Goal: Task Accomplishment & Management: Manage account settings

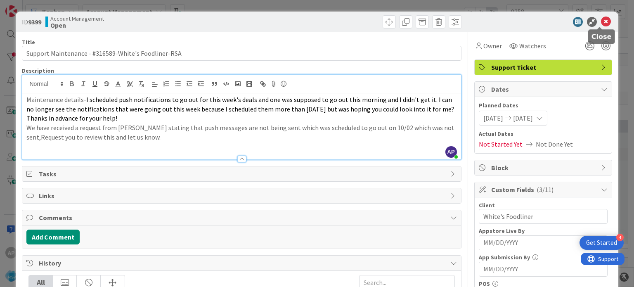
scroll to position [624, 0]
click at [601, 24] on icon at bounding box center [606, 22] width 10 height 10
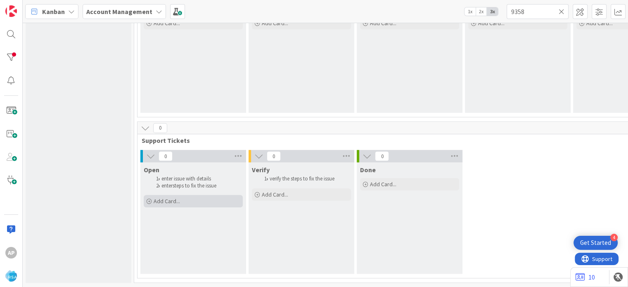
click at [177, 197] on span "Add Card..." at bounding box center [167, 200] width 26 height 7
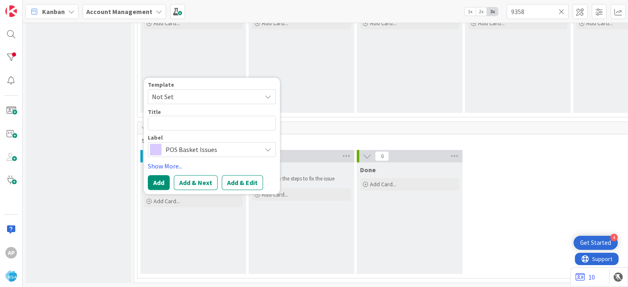
click at [247, 91] on span "Not Set" at bounding box center [203, 96] width 103 height 11
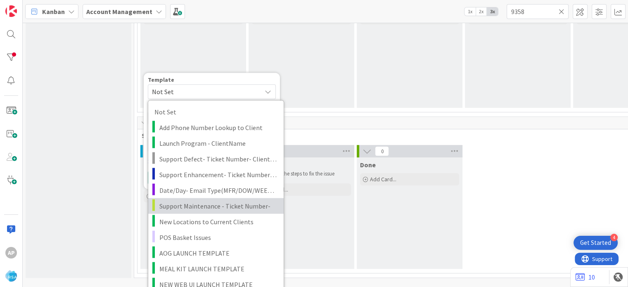
click at [200, 198] on link "Support Maintenance - Ticket Number-" at bounding box center [215, 206] width 135 height 16
type textarea "x"
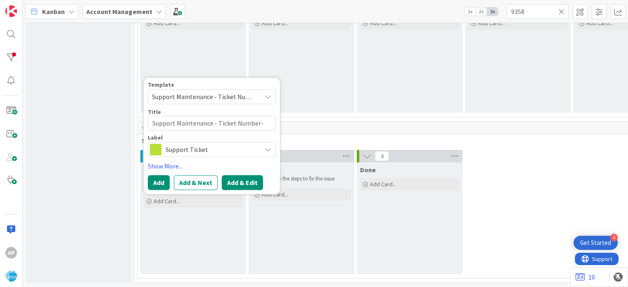
click at [232, 175] on button "Add & Edit" at bounding box center [242, 182] width 41 height 15
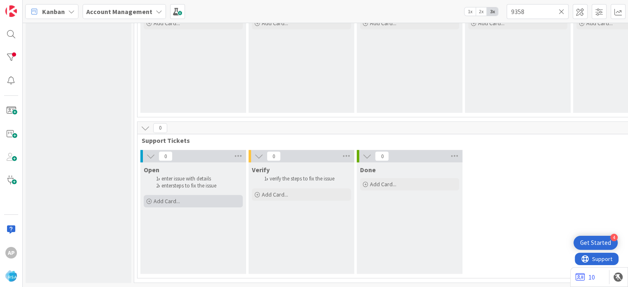
scroll to position [10, 0]
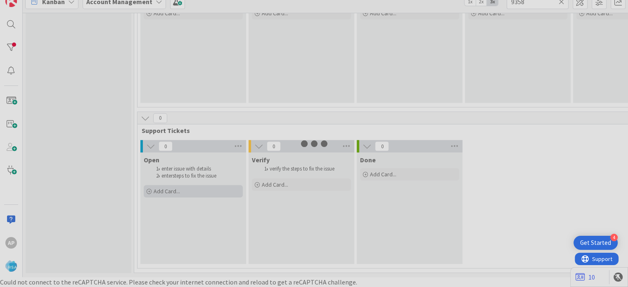
click at [197, 186] on div at bounding box center [314, 143] width 628 height 287
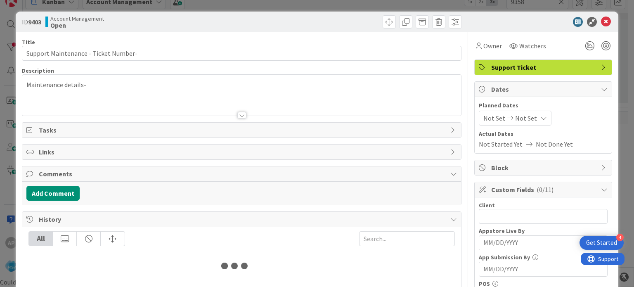
click at [103, 145] on div "Links" at bounding box center [241, 152] width 439 height 15
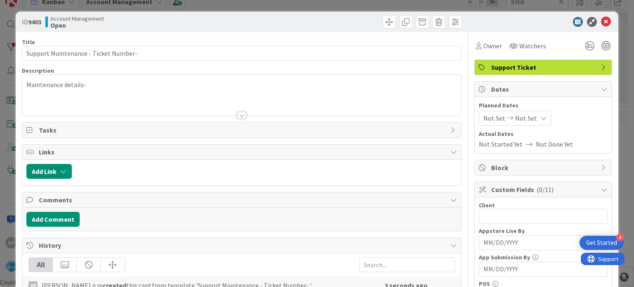
click at [100, 98] on div at bounding box center [241, 105] width 439 height 21
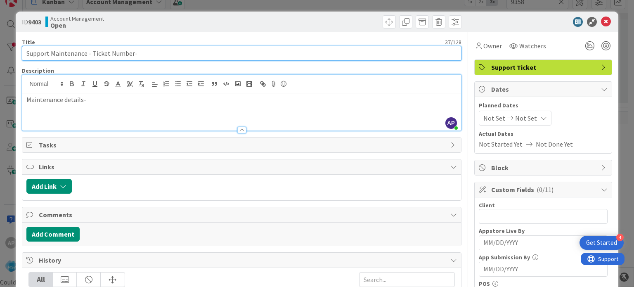
click at [153, 55] on input "Support Maintenance - Ticket Number-" at bounding box center [242, 53] width 440 height 15
paste input "Cut Bank Big sky Foods"
click at [93, 55] on input "Support Maintenance - Ticket Number- Cut Bank Big sky Foods" at bounding box center [242, 53] width 440 height 15
paste input "#316674"
click at [195, 57] on input "Support Maintenance - #316674- Cut Bank Big sky Foods" at bounding box center [242, 53] width 440 height 15
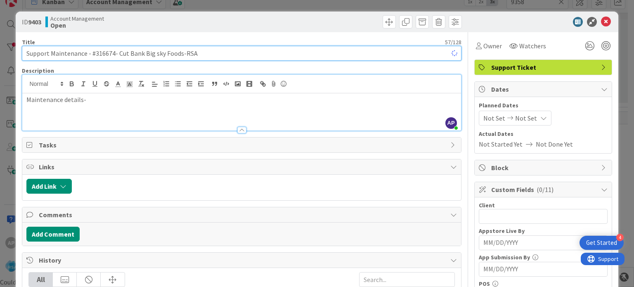
click at [180, 52] on input "Support Maintenance - #316674- Cut Bank Big sky Foods-RSA" at bounding box center [242, 53] width 440 height 15
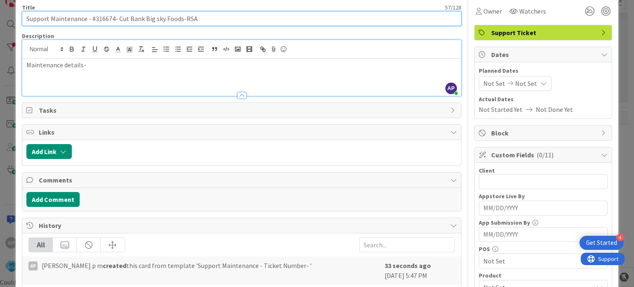
scroll to position [35, 0]
type input "Support Maintenance - #316674- Cut Bank Big sky Foods-RSA"
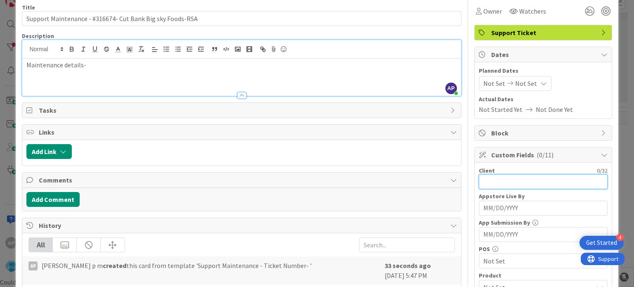
click at [547, 183] on input "text" at bounding box center [543, 181] width 129 height 15
paste input "Cut Bank Big sky Foods"
type input "Cut Bank Big sky Foods"
click at [498, 78] on div "Not Set Not Set" at bounding box center [515, 83] width 73 height 15
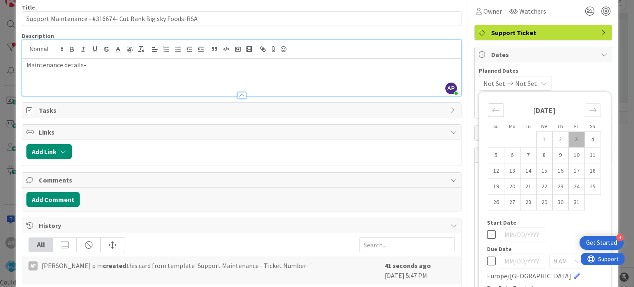
click at [492, 112] on icon "Move backward to switch to the previous month." at bounding box center [496, 110] width 8 height 8
click at [511, 201] on td "29" at bounding box center [512, 203] width 16 height 16
type input "[DATE]"
click at [589, 109] on icon "Move forward to switch to the next month." at bounding box center [593, 110] width 8 height 8
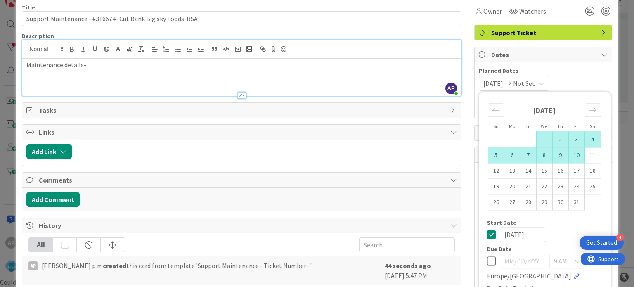
click at [570, 155] on td "10" at bounding box center [577, 155] width 16 height 16
type input "[DATE]"
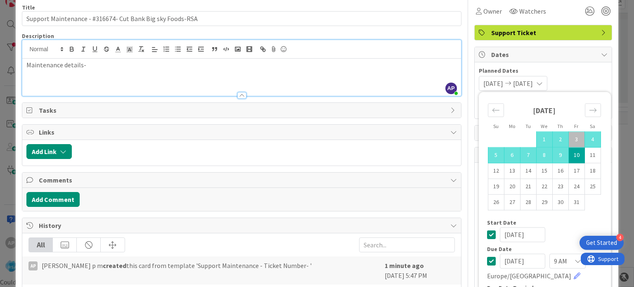
click at [435, 82] on div "Maintenance details-" at bounding box center [241, 77] width 439 height 37
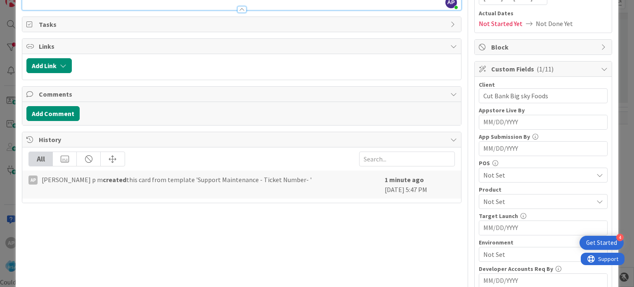
scroll to position [121, 0]
click at [505, 197] on span "Not Set" at bounding box center [539, 202] width 110 height 10
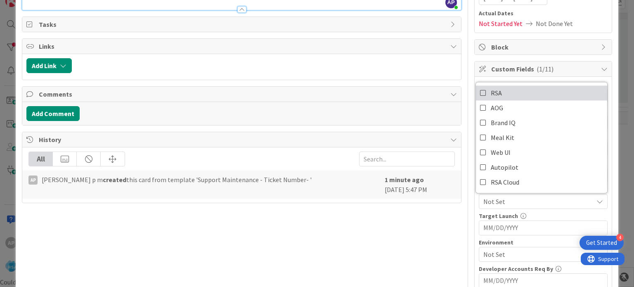
click at [496, 93] on link "RSA" at bounding box center [541, 93] width 131 height 15
click at [418, 259] on div "Title 57 / 128 Support Maintenance - #316674- Cut Bank Big sky Foods-RSA Descri…" at bounding box center [242, 189] width 440 height 555
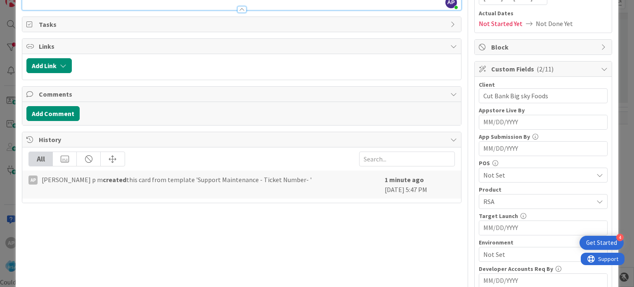
click at [501, 249] on span "Not Set" at bounding box center [539, 254] width 110 height 10
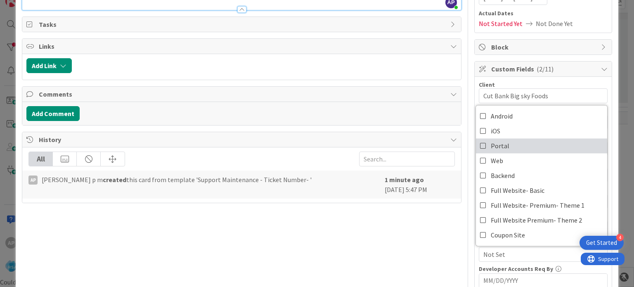
click at [511, 145] on link "Portal" at bounding box center [541, 145] width 131 height 15
click at [481, 147] on link "Portal" at bounding box center [541, 145] width 131 height 15
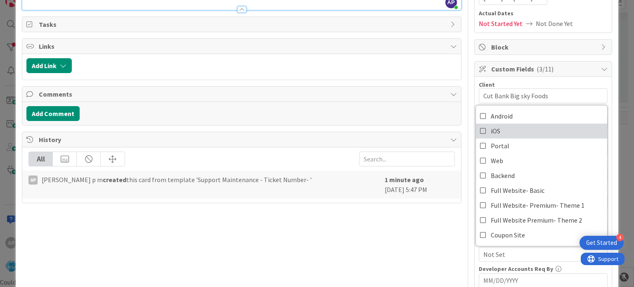
click at [491, 132] on span "iOS" at bounding box center [496, 131] width 10 height 12
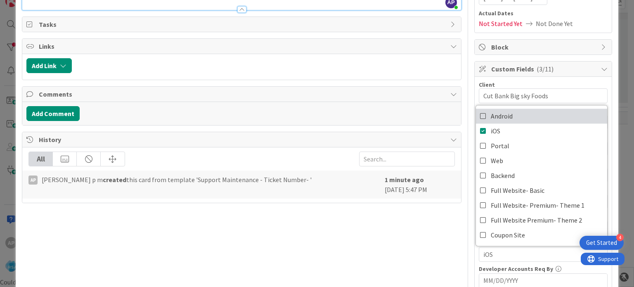
click at [499, 116] on span "Android" at bounding box center [502, 116] width 22 height 12
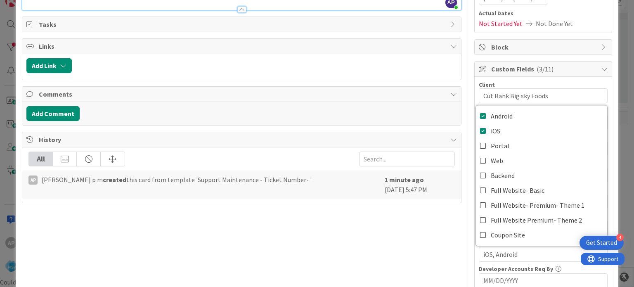
click at [430, 209] on div "Title 57 / 128 Support Maintenance - #316674- Cut Bank Big sky Foods-RSA Descri…" at bounding box center [242, 189] width 440 height 555
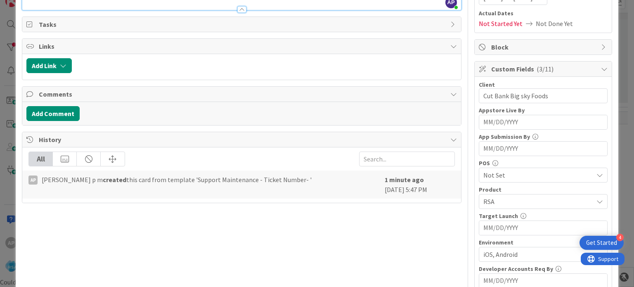
scroll to position [0, 0]
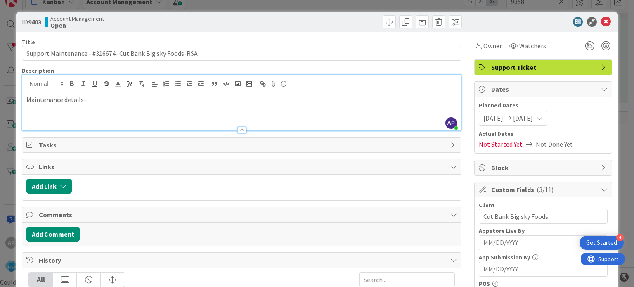
click at [89, 100] on p "Maintenance details-" at bounding box center [241, 100] width 430 height 10
